Goal: Transaction & Acquisition: Complete application form

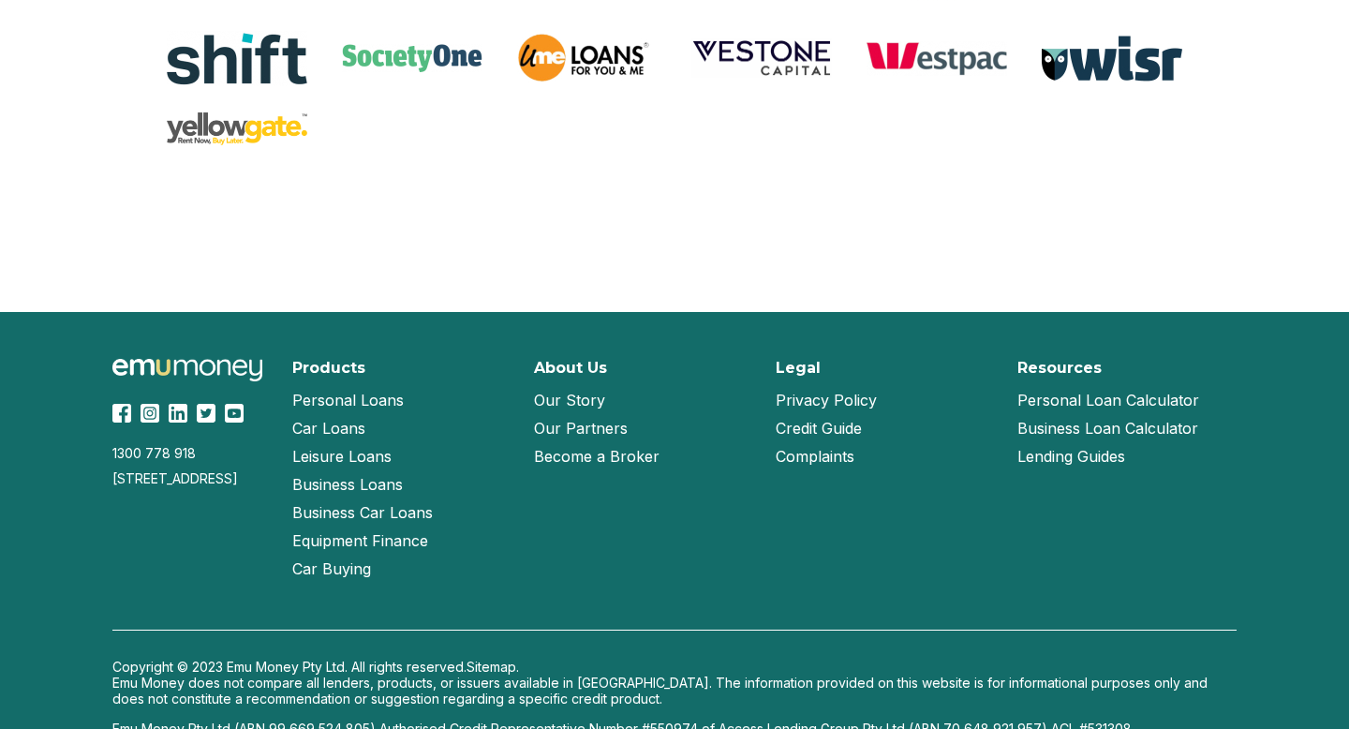
scroll to position [4084, 0]
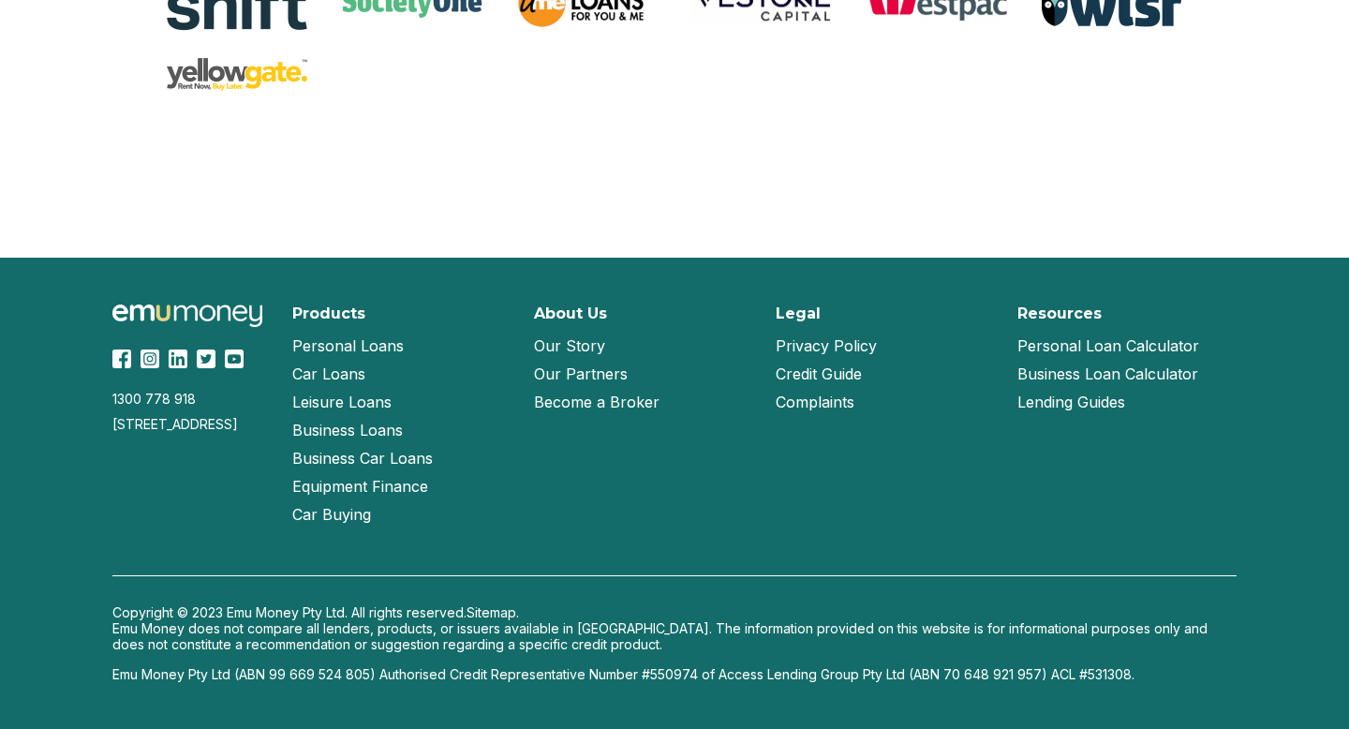
click at [586, 347] on link "Our Story" at bounding box center [569, 346] width 71 height 28
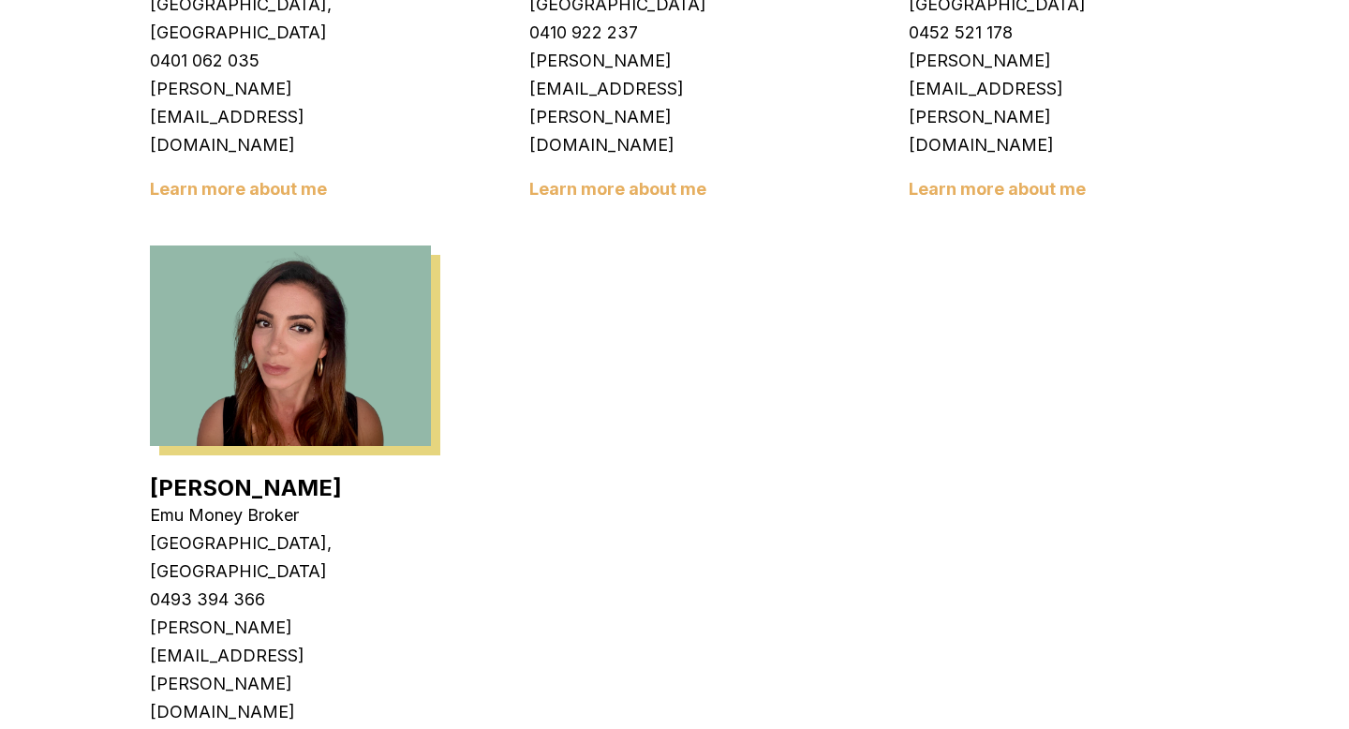
scroll to position [3267, 0]
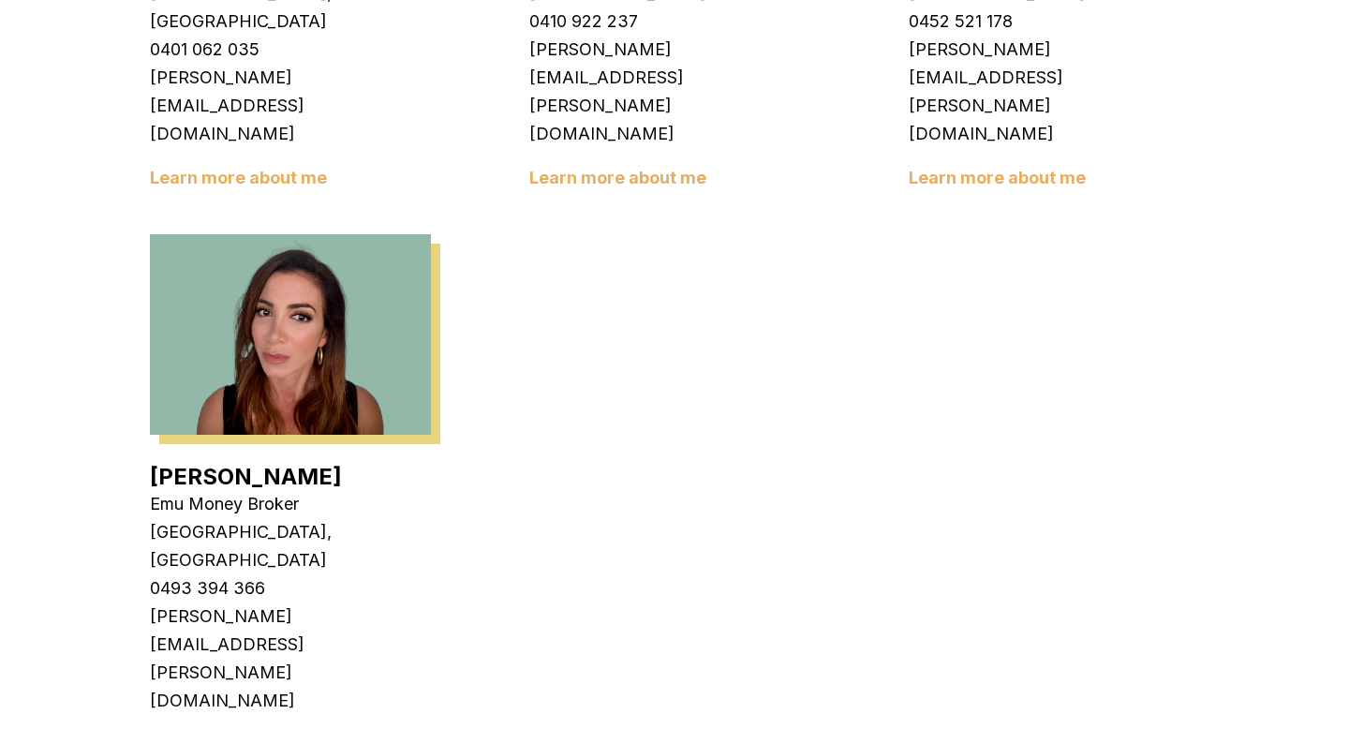
drag, startPoint x: 309, startPoint y: 477, endPoint x: 140, endPoint y: 490, distance: 170.1
copy p "Managing Director"
drag, startPoint x: 301, startPoint y: 532, endPoint x: 146, endPoint y: 536, distance: 154.6
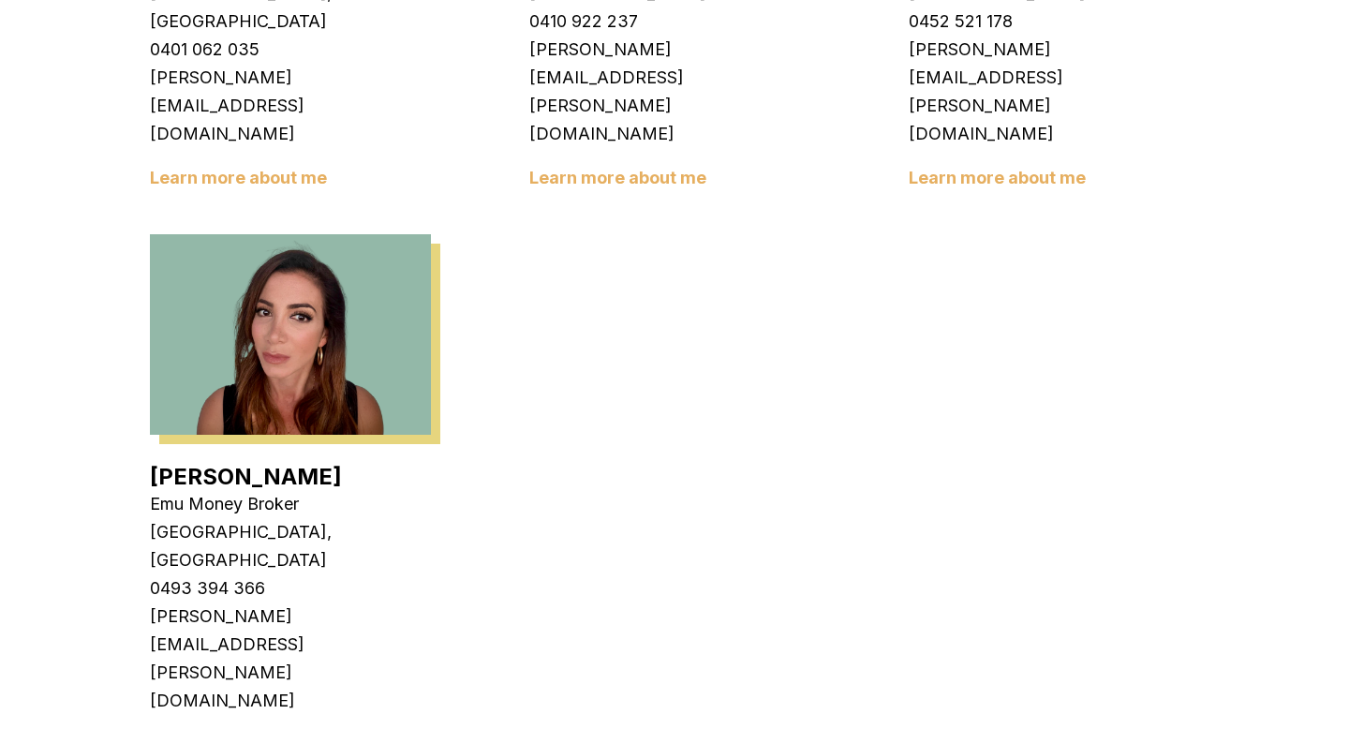
copy p "1300 778 918"
drag, startPoint x: 355, startPoint y: 561, endPoint x: 131, endPoint y: 561, distance: 223.9
copy p "[EMAIL_ADDRESS][DOMAIN_NAME]"
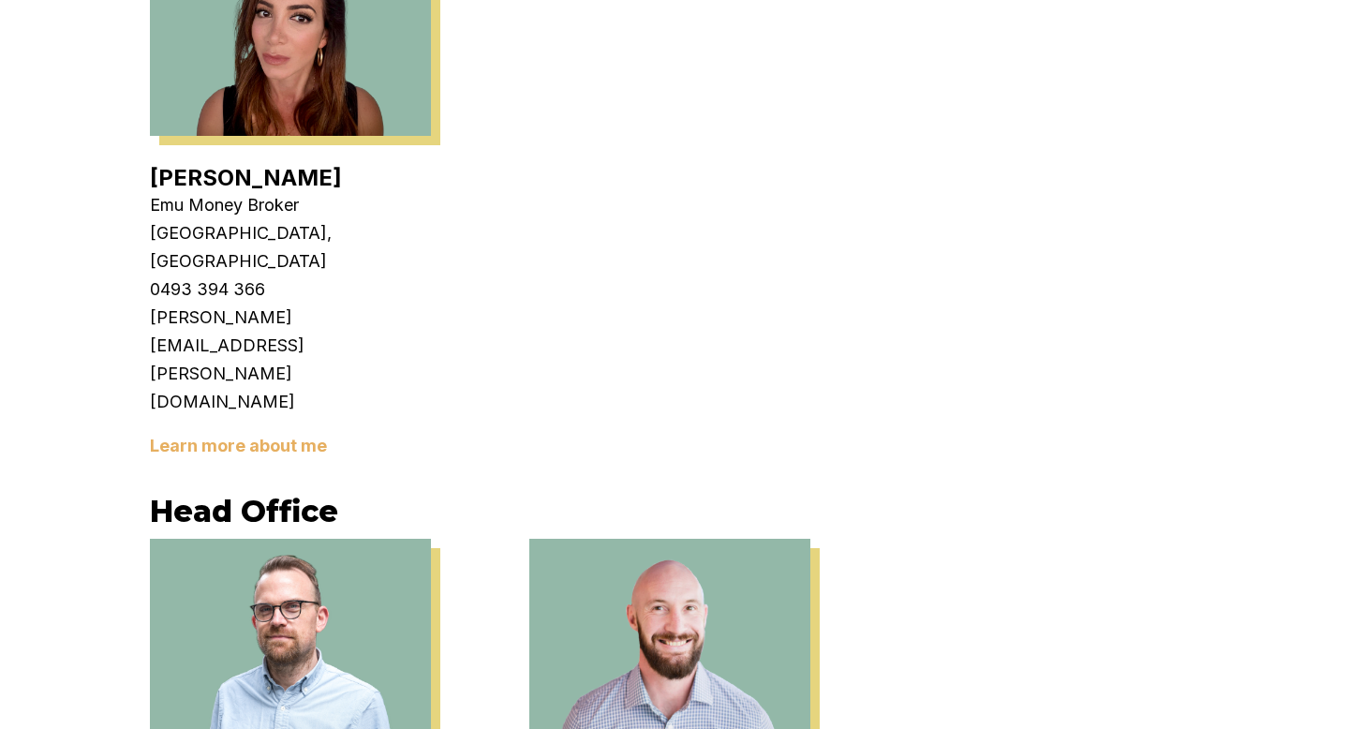
scroll to position [3714, 0]
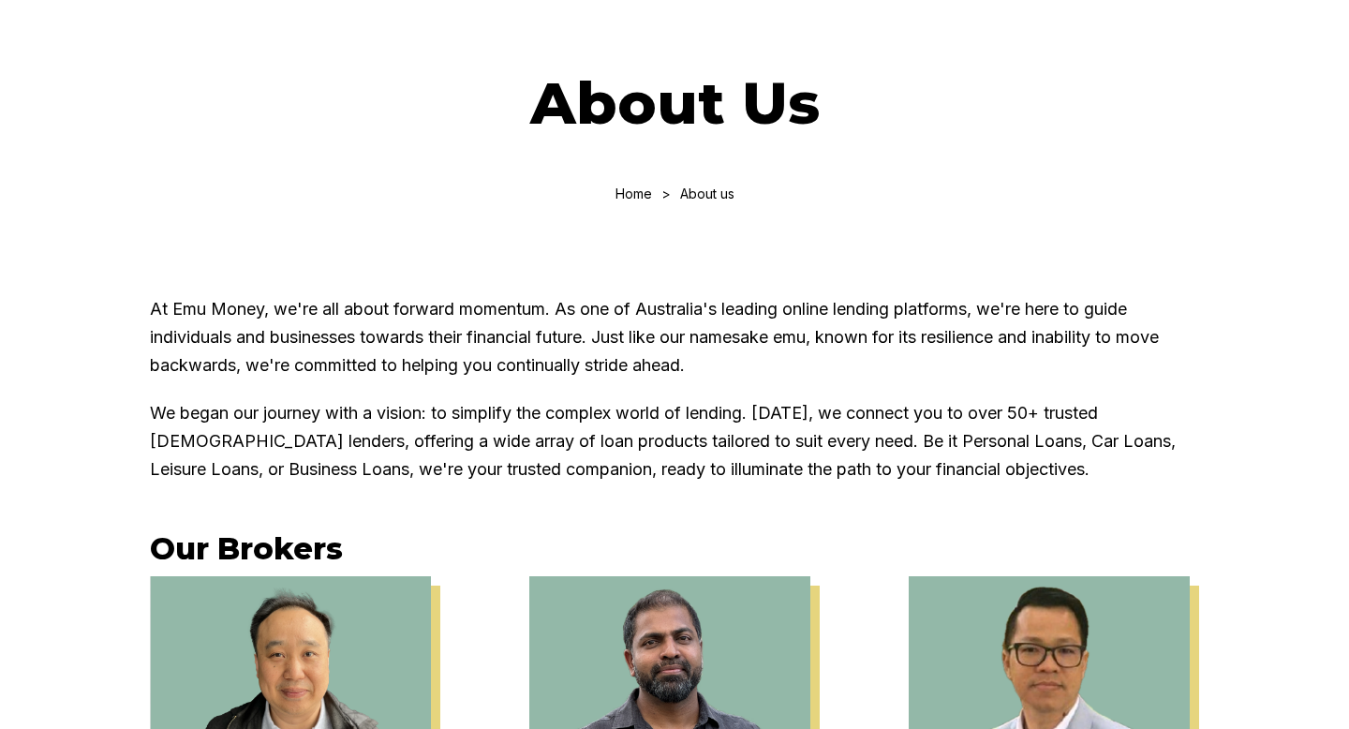
scroll to position [0, 0]
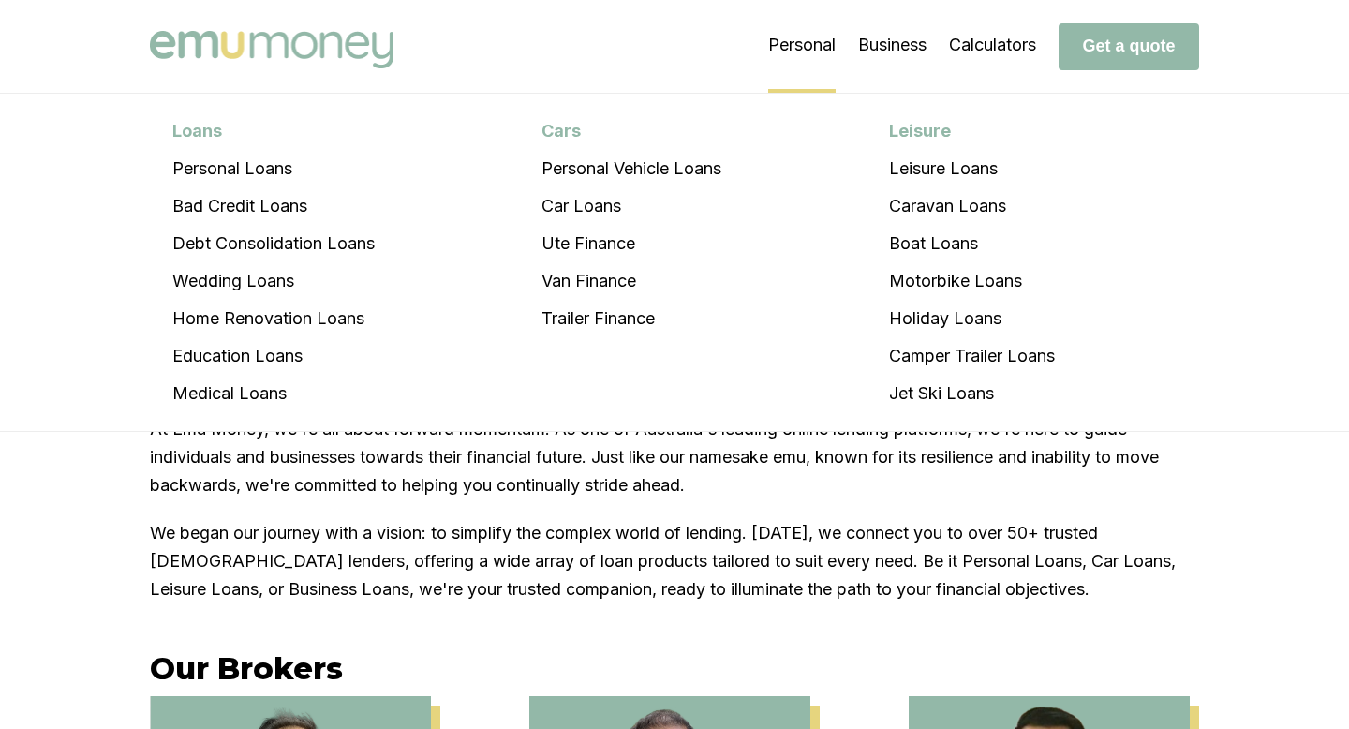
click at [802, 52] on li "Personal Loans Personal Loans Bad Credit Loans Debt Consolidation Loans Wedding…" at bounding box center [801, 46] width 67 height 94
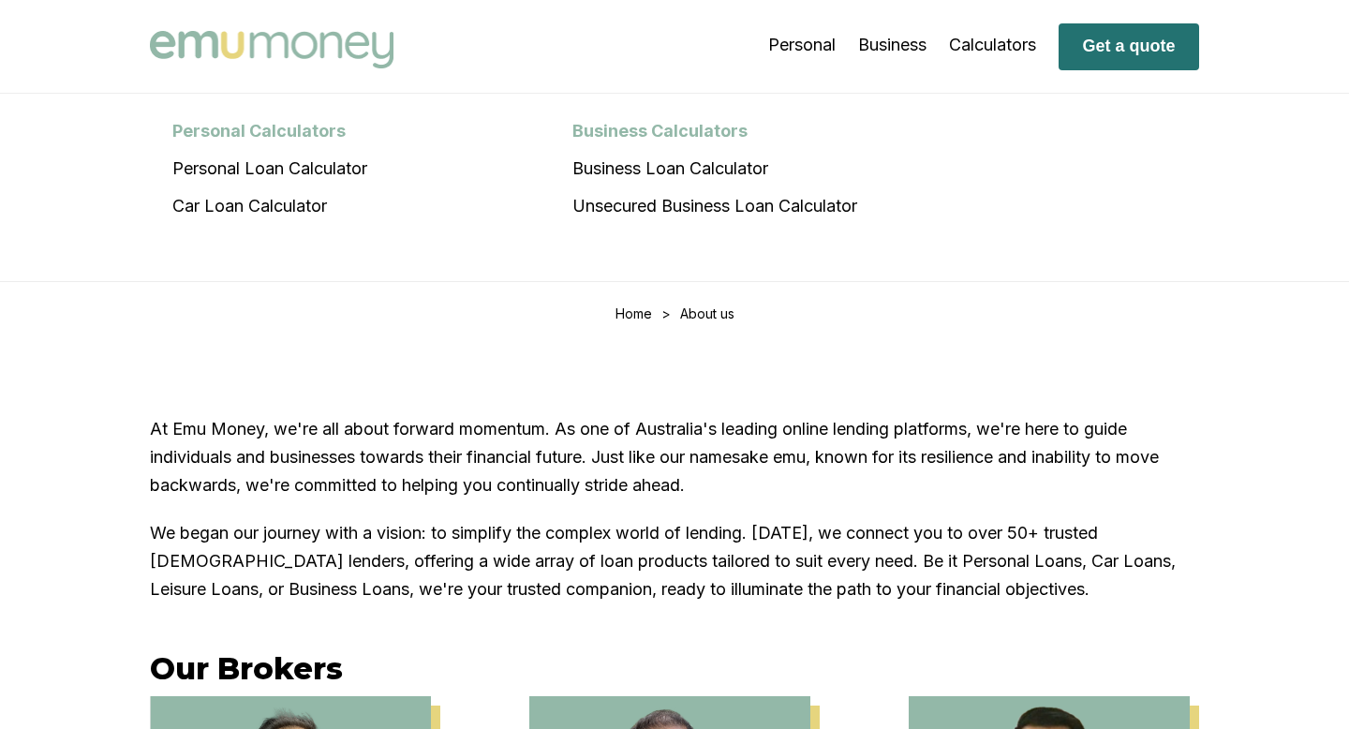
click at [1128, 62] on button "Get a quote" at bounding box center [1129, 46] width 141 height 47
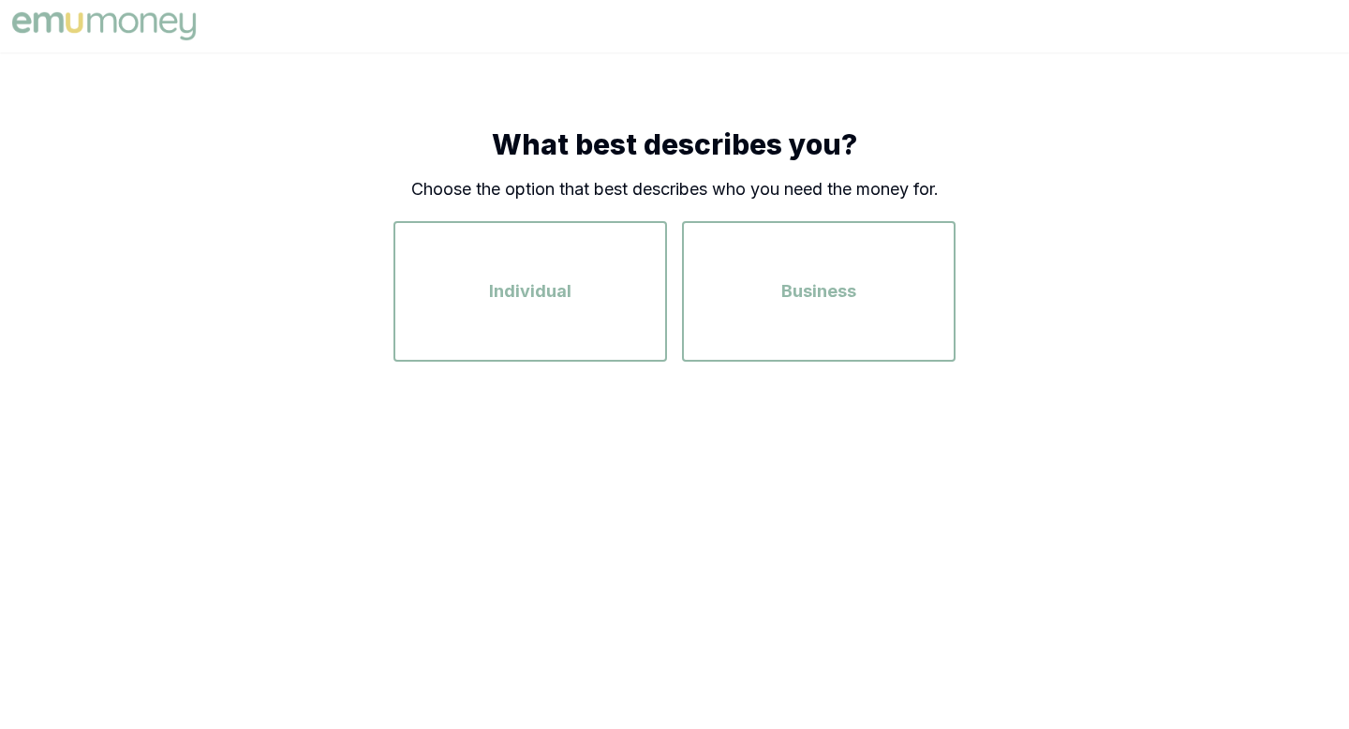
click at [156, 39] on img at bounding box center [103, 25] width 193 height 37
